Goal: Information Seeking & Learning: Learn about a topic

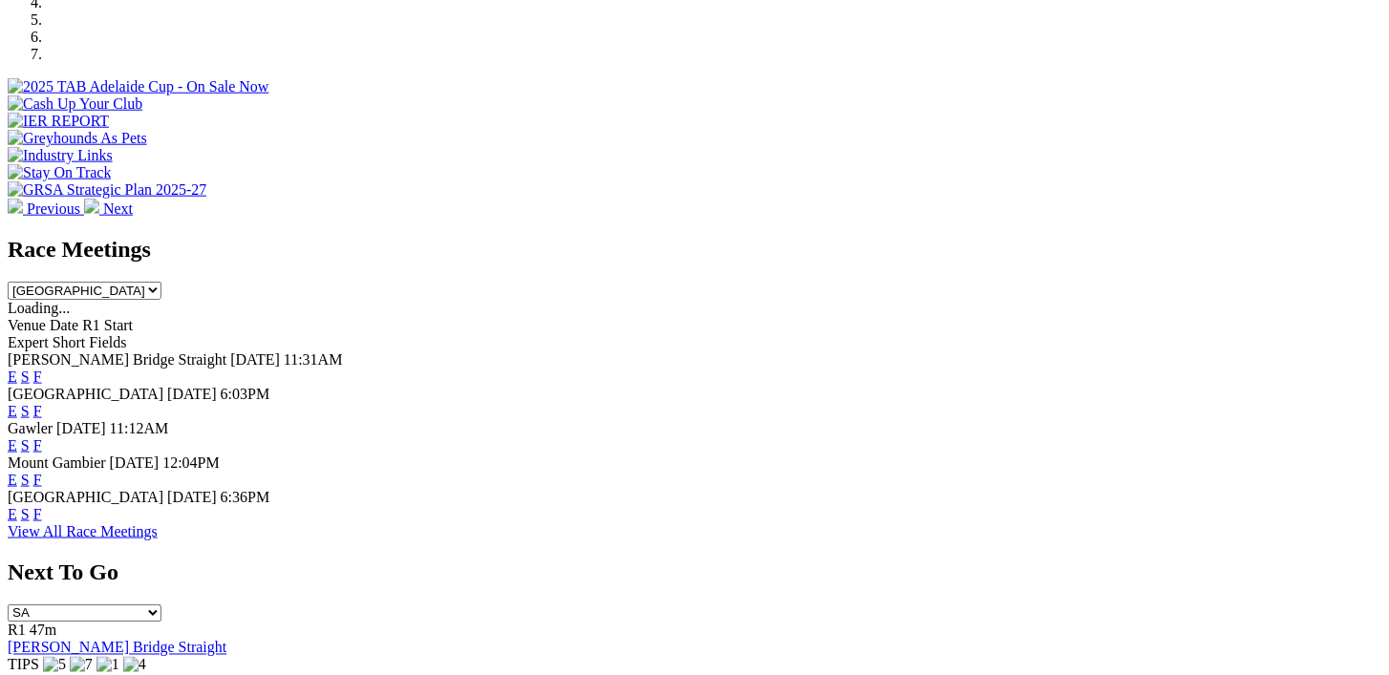
scroll to position [663, 0]
click at [42, 401] on link "F" at bounding box center [37, 409] width 9 height 16
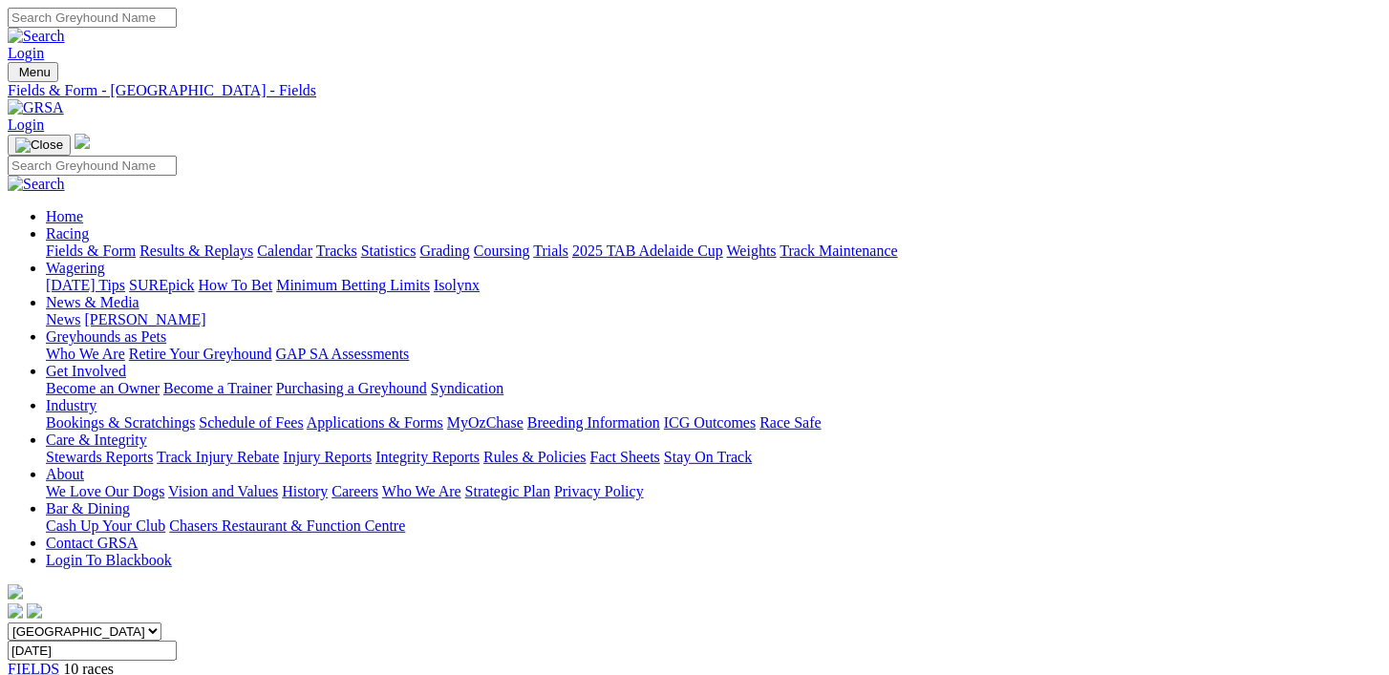
click at [86, 243] on link "Fields & Form" at bounding box center [91, 251] width 90 height 16
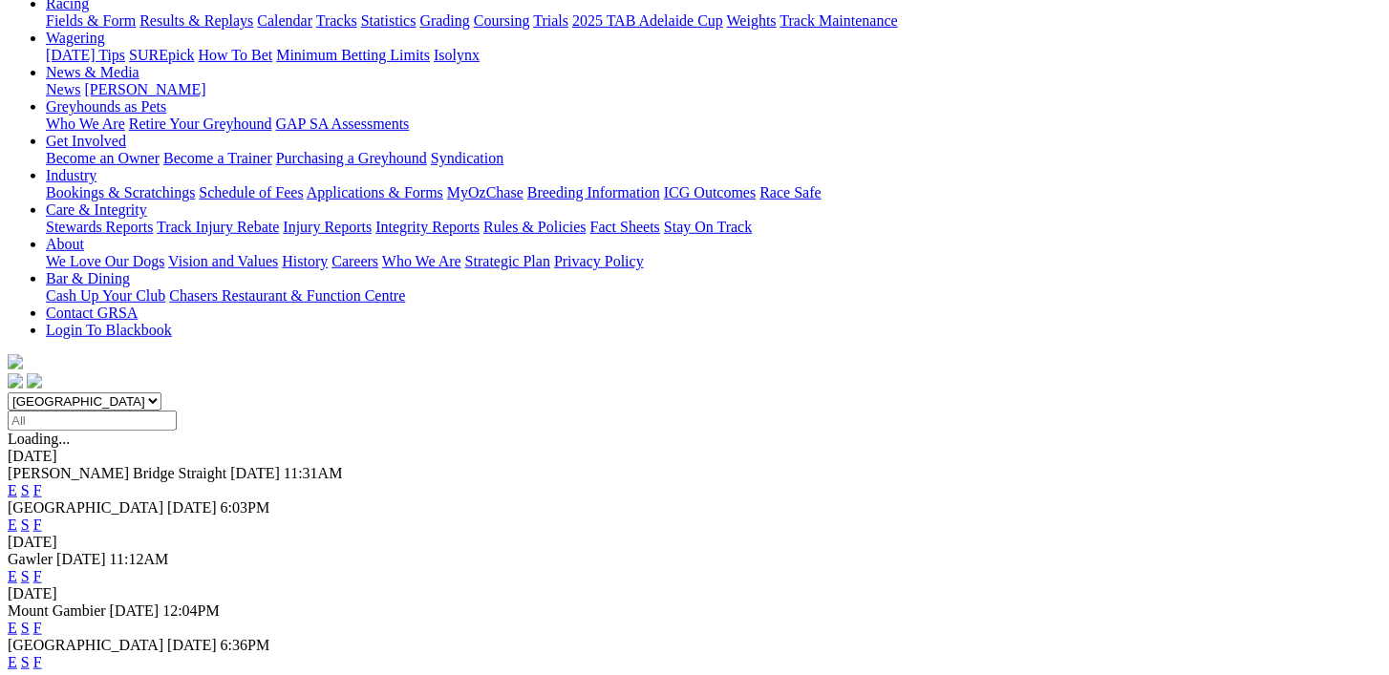
scroll to position [232, 0]
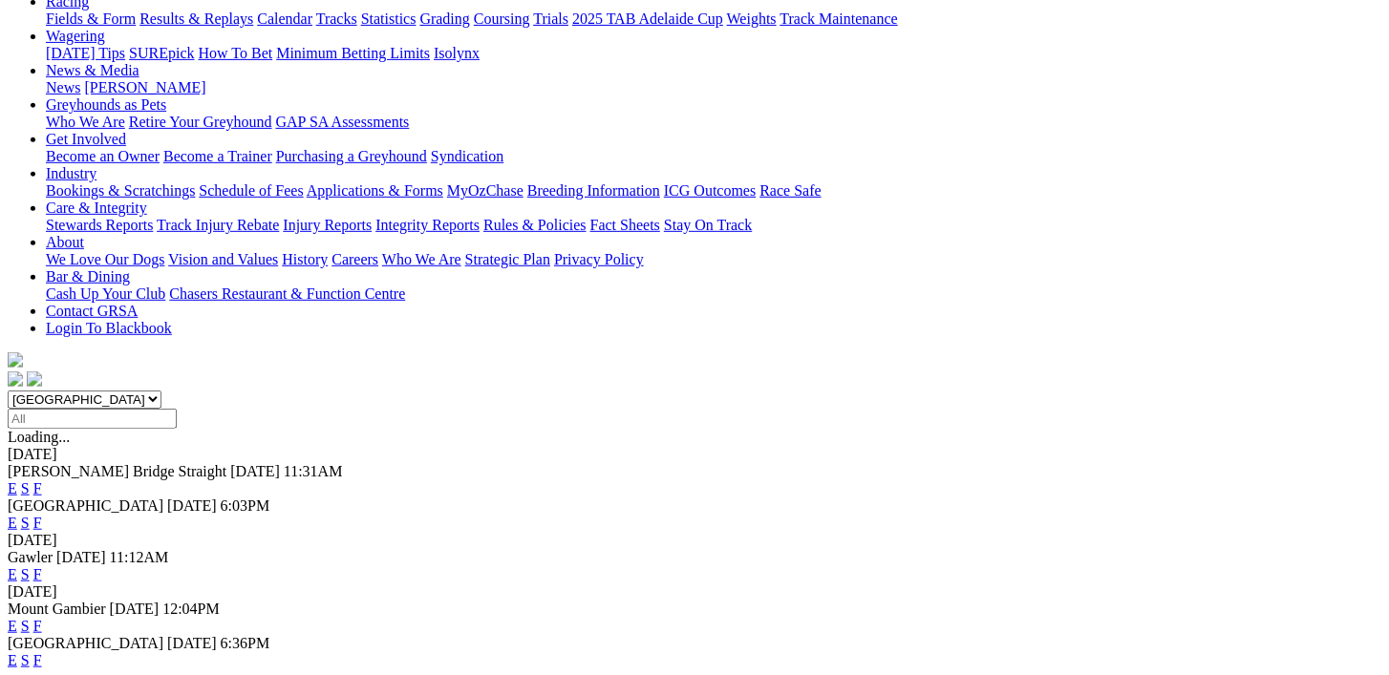
click at [42, 618] on link "F" at bounding box center [37, 626] width 9 height 16
